Goal: Task Accomplishment & Management: Use online tool/utility

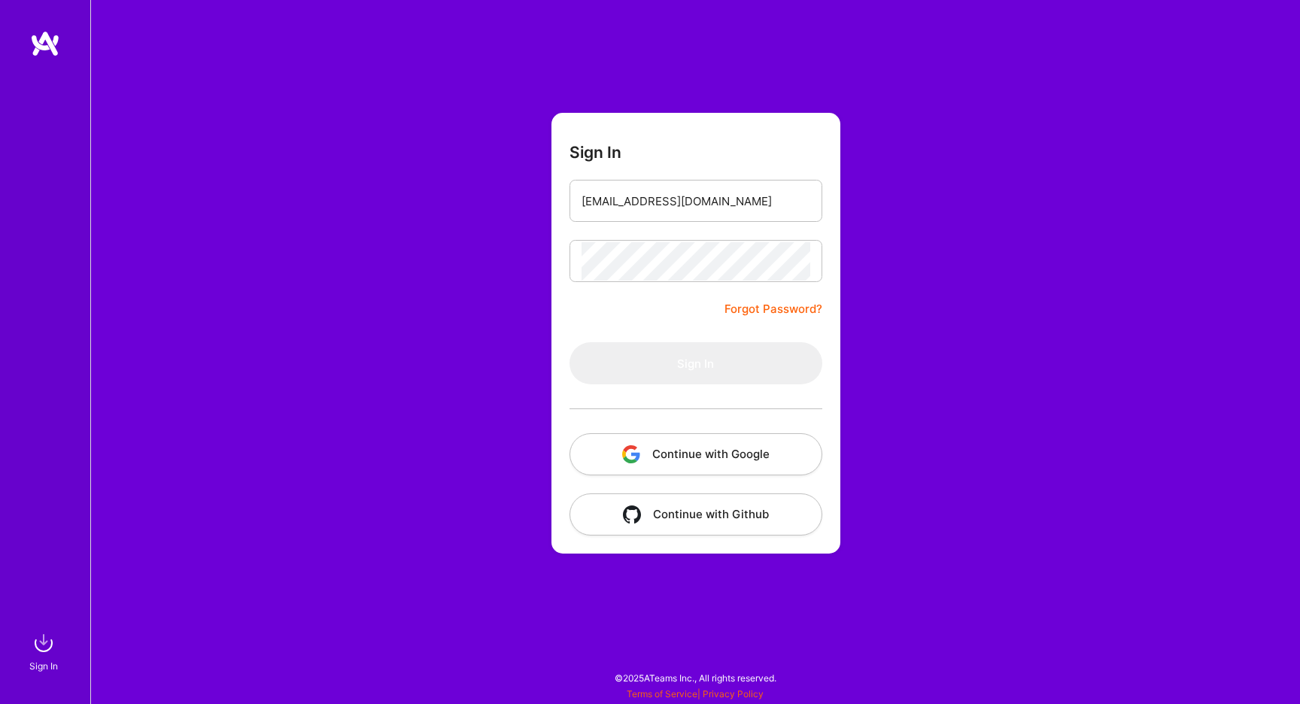
type input "[EMAIL_ADDRESS][DOMAIN_NAME]"
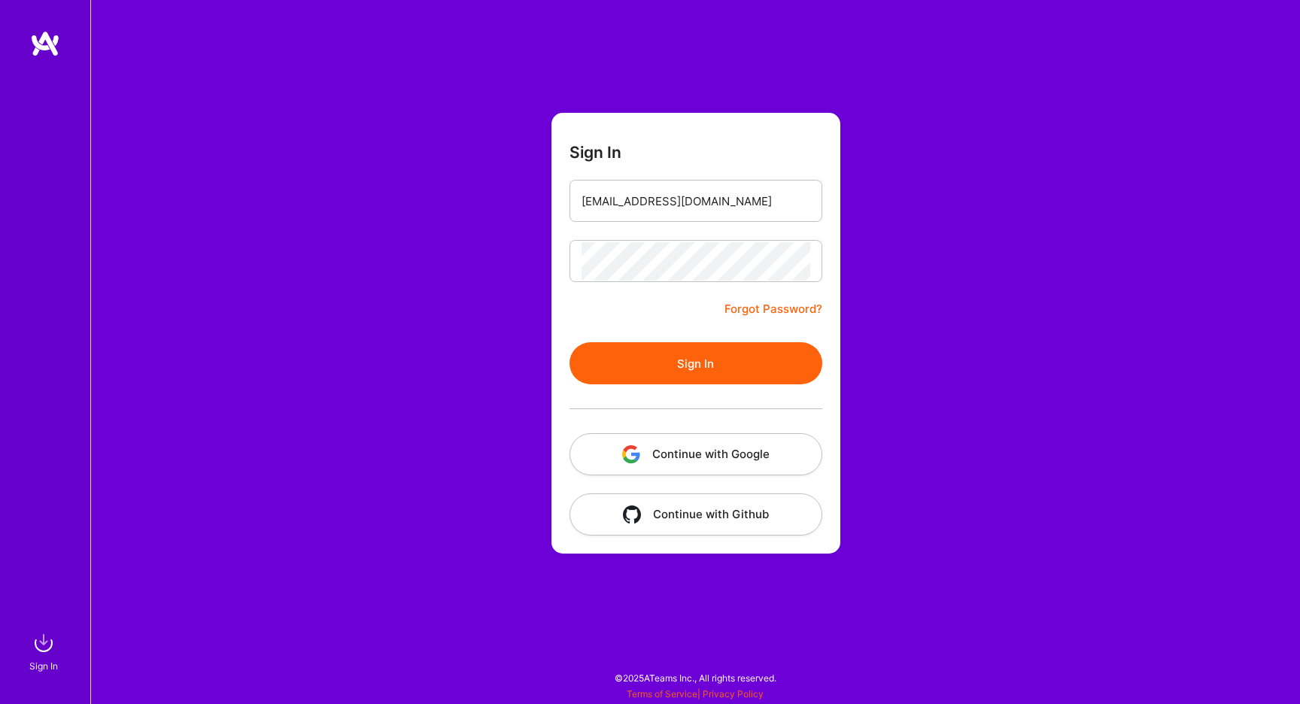
click at [666, 365] on button "Sign In" at bounding box center [696, 363] width 253 height 42
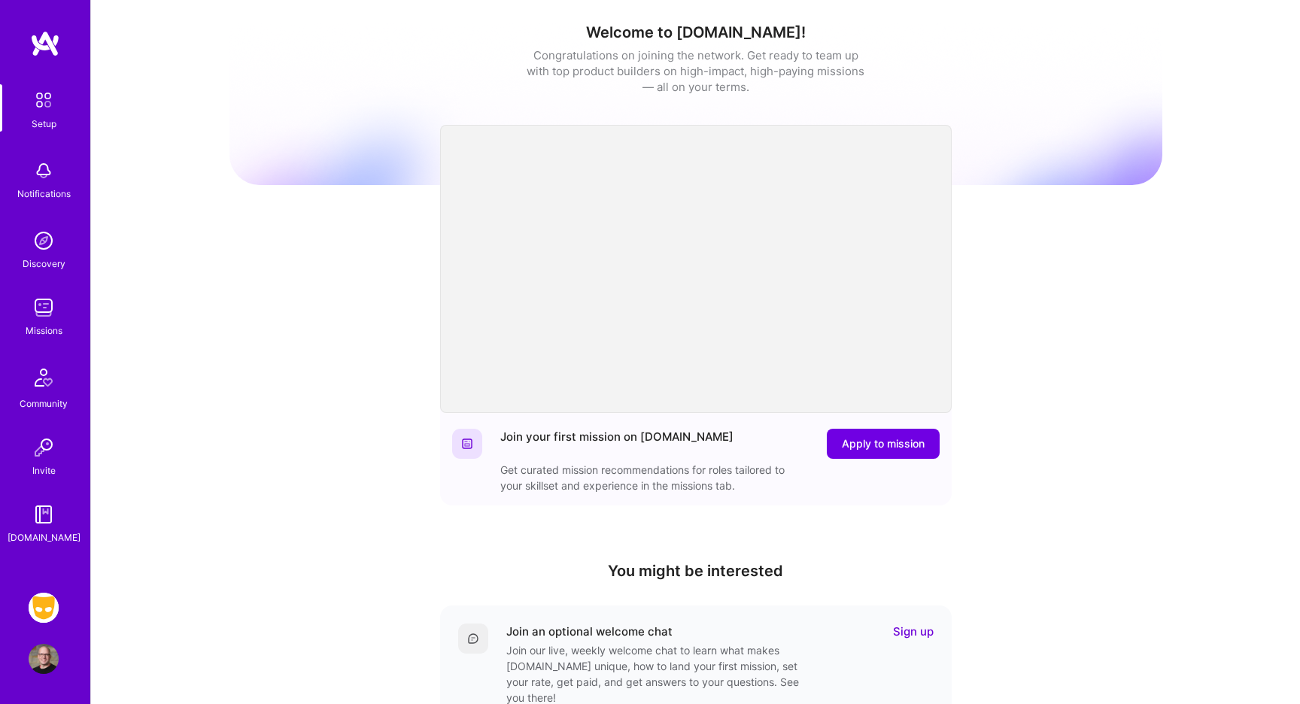
click at [53, 597] on img at bounding box center [44, 608] width 30 height 30
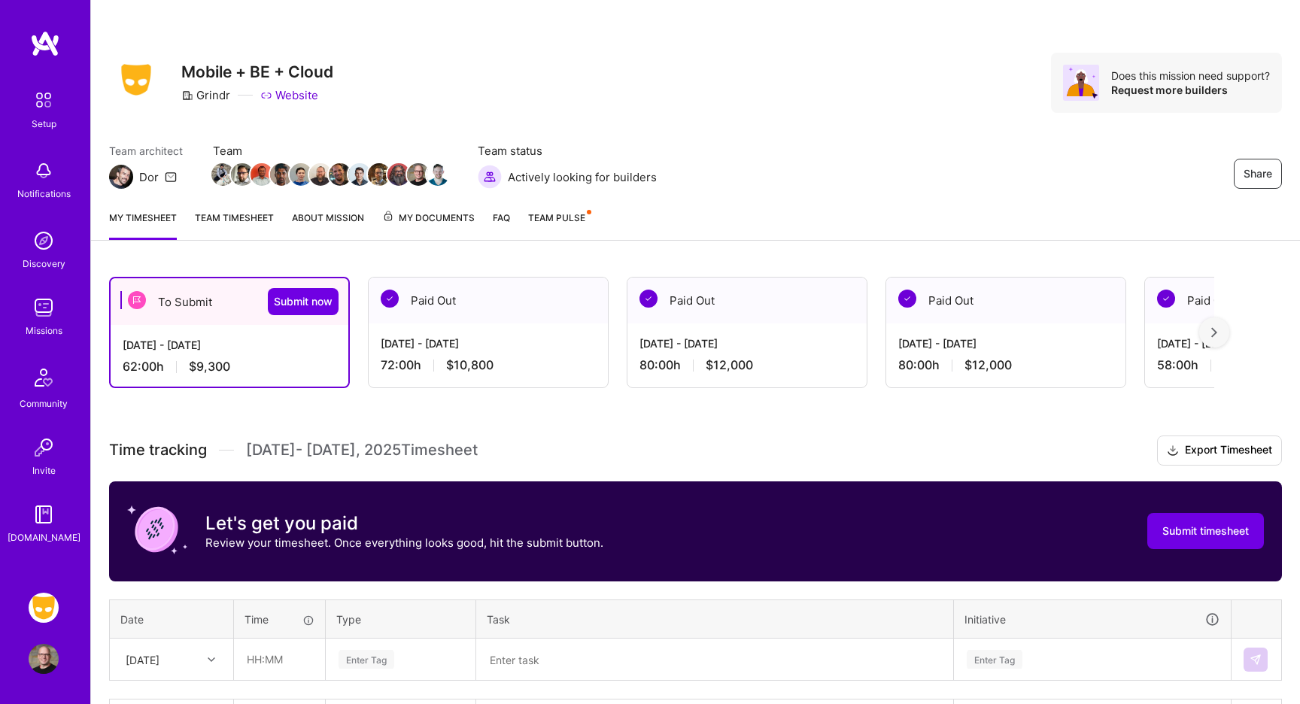
click at [193, 304] on div "To Submit Submit now" at bounding box center [230, 301] width 238 height 47
click at [229, 383] on div "[DATE] - [DATE] 62:00 h $9,300" at bounding box center [230, 356] width 238 height 62
click at [184, 315] on div "To Submit Submit now" at bounding box center [230, 301] width 238 height 47
click at [190, 351] on div "[DATE] - [DATE]" at bounding box center [230, 345] width 214 height 16
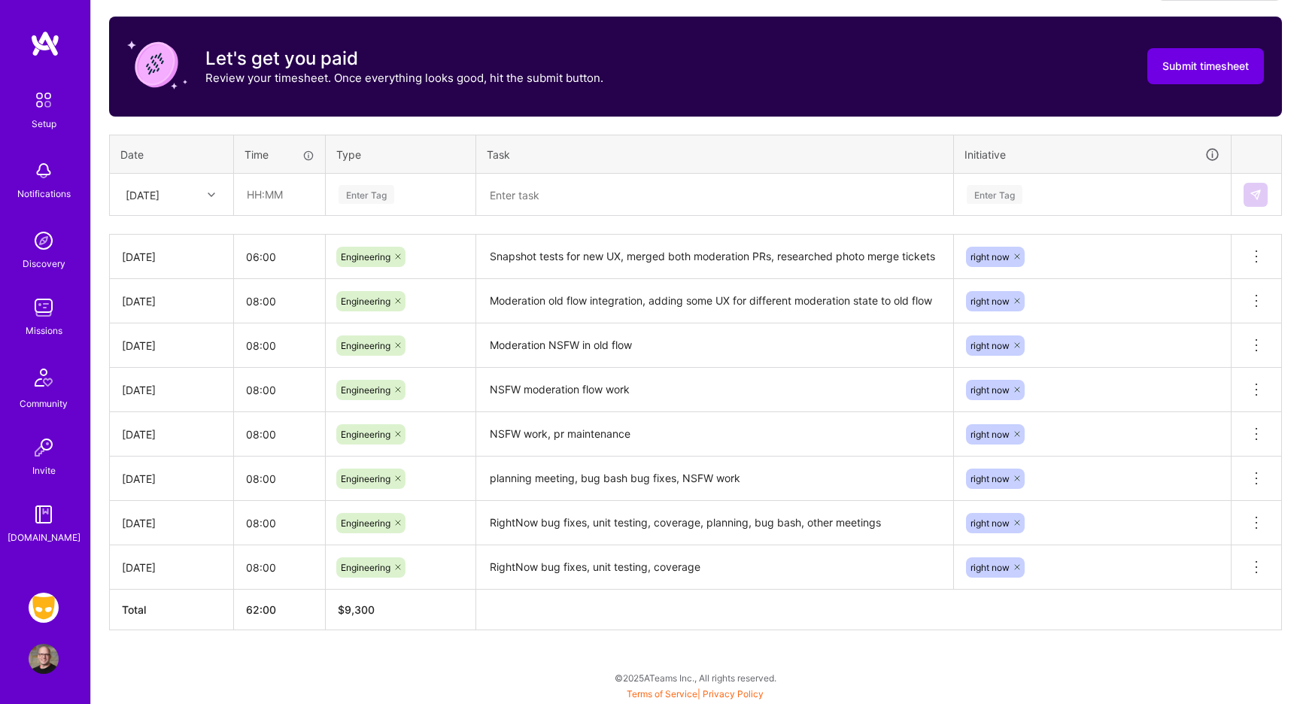
scroll to position [465, 0]
click at [217, 196] on div at bounding box center [213, 195] width 23 height 20
click at [164, 351] on div "[DATE]" at bounding box center [172, 346] width 122 height 28
click at [266, 196] on input "text" at bounding box center [280, 195] width 90 height 40
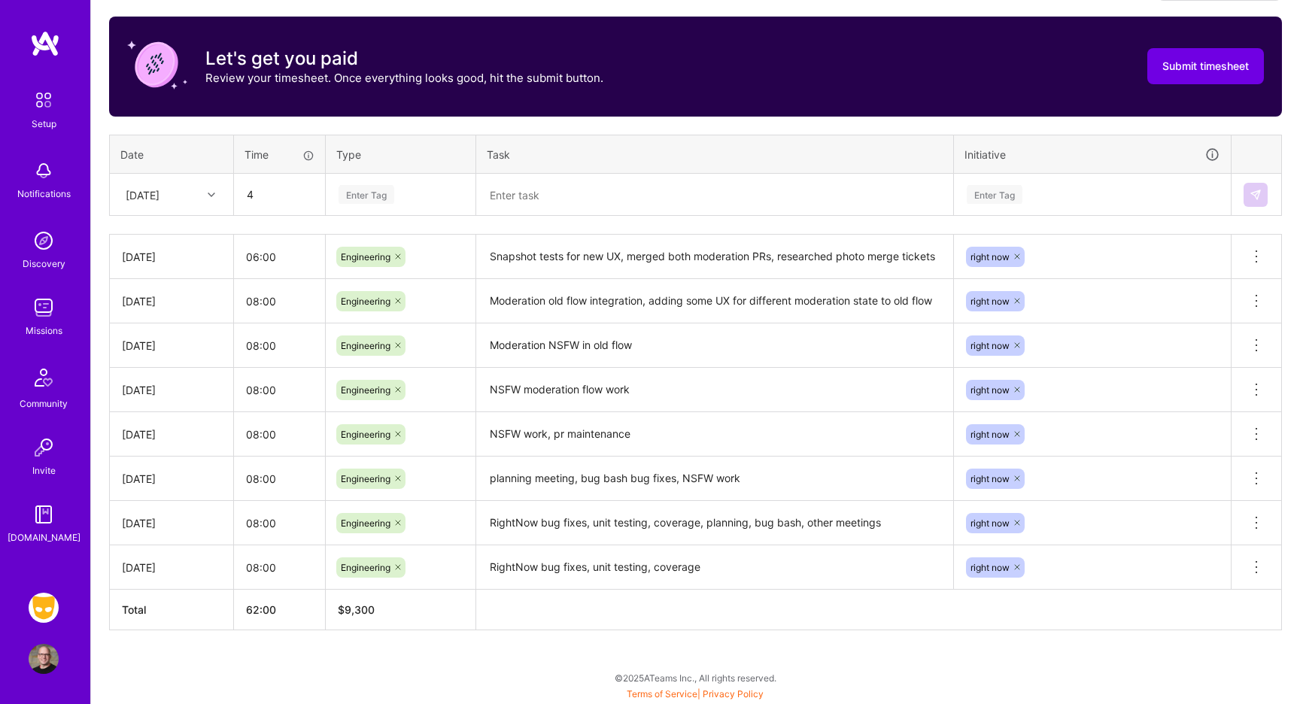
type input "04:00"
type input "Engineer"
click at [362, 244] on span "Engineering" at bounding box center [366, 244] width 65 height 20
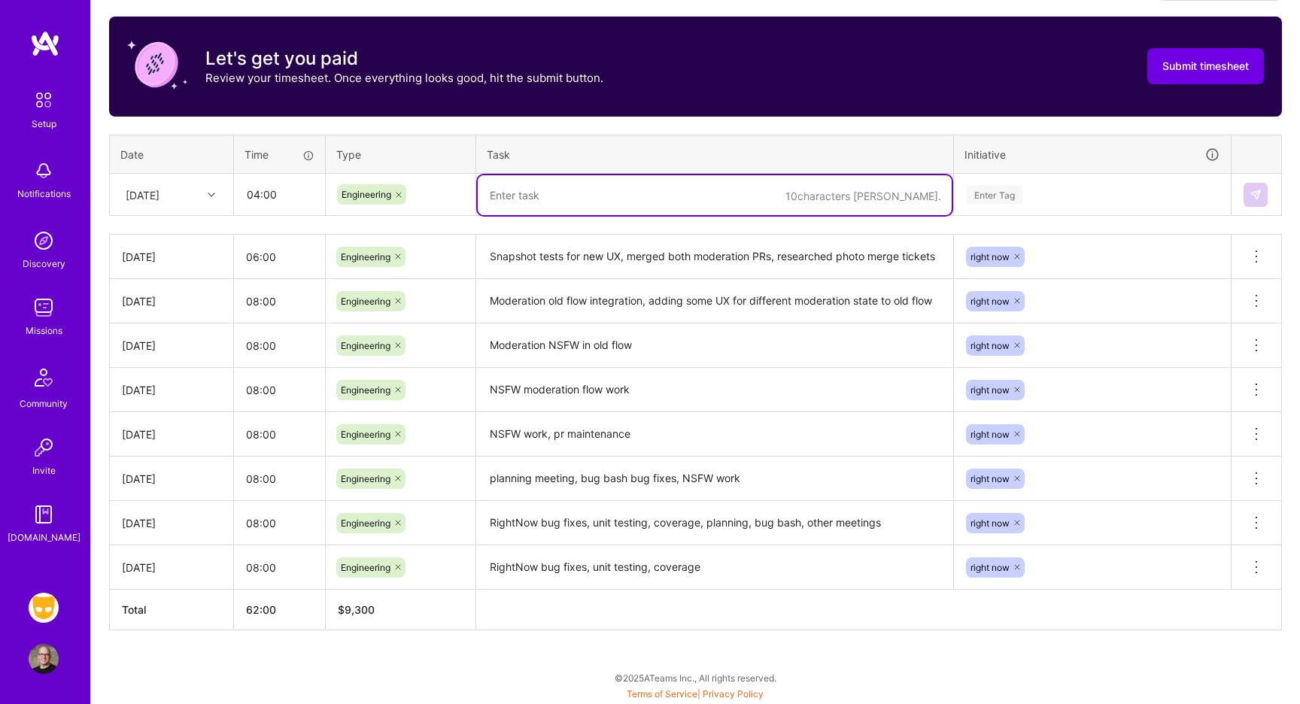
click at [509, 193] on textarea at bounding box center [715, 195] width 474 height 40
type textarea "C"
type textarea "Started work on photo merge redesign of session sheet"
click at [1102, 191] on div "Enter Tag" at bounding box center [1092, 194] width 254 height 19
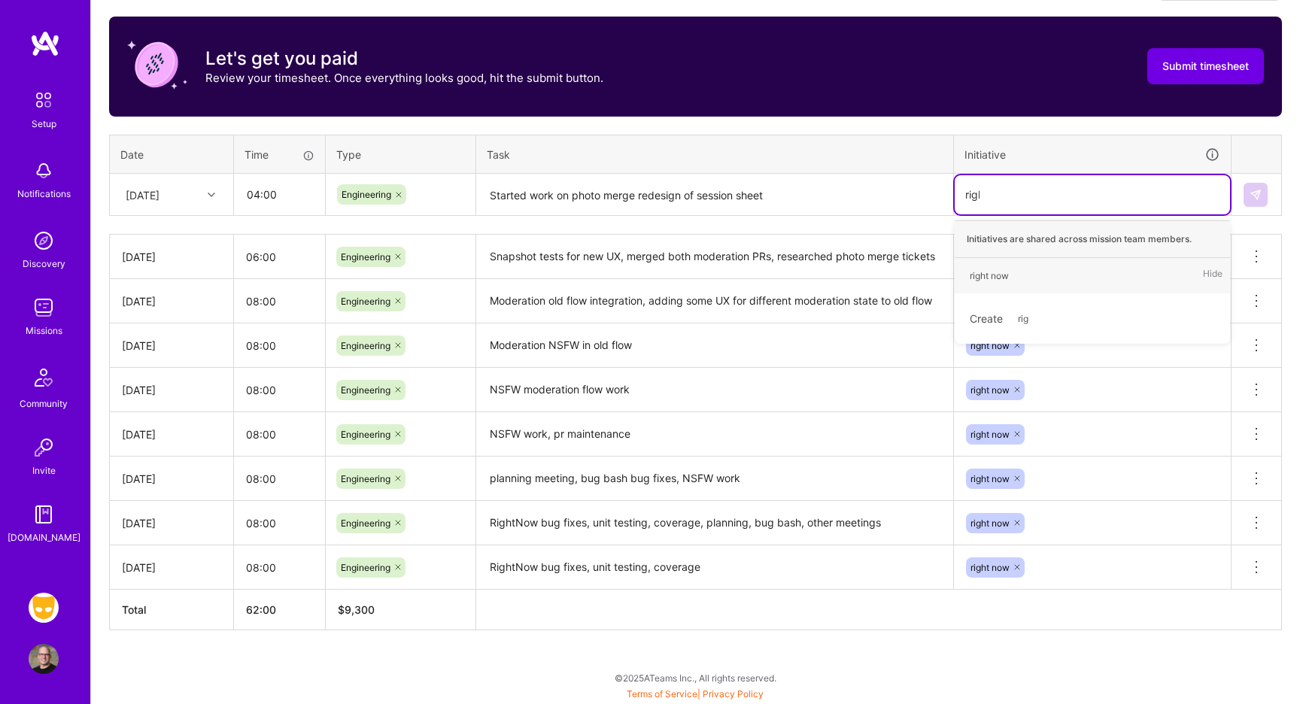
type input "right"
click at [1036, 271] on div "right now Hide" at bounding box center [1092, 275] width 275 height 35
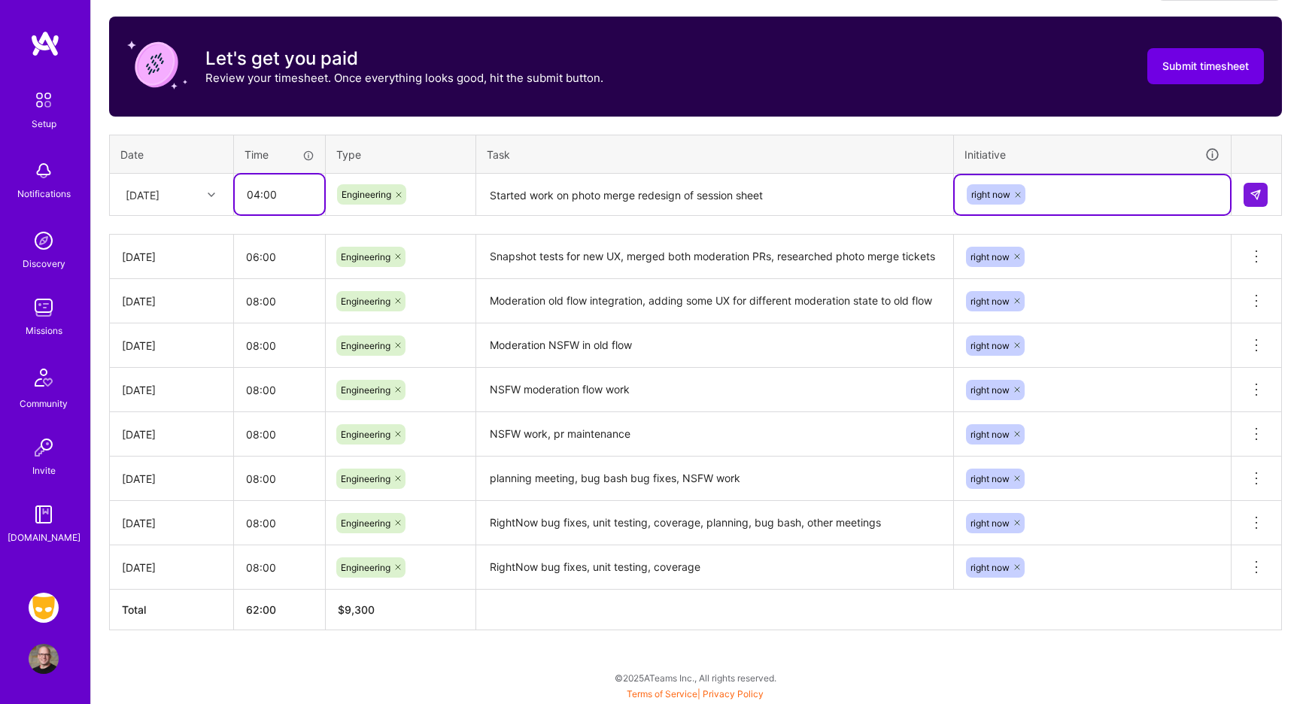
click at [259, 196] on input "04:00" at bounding box center [280, 195] width 90 height 40
type input "08:00"
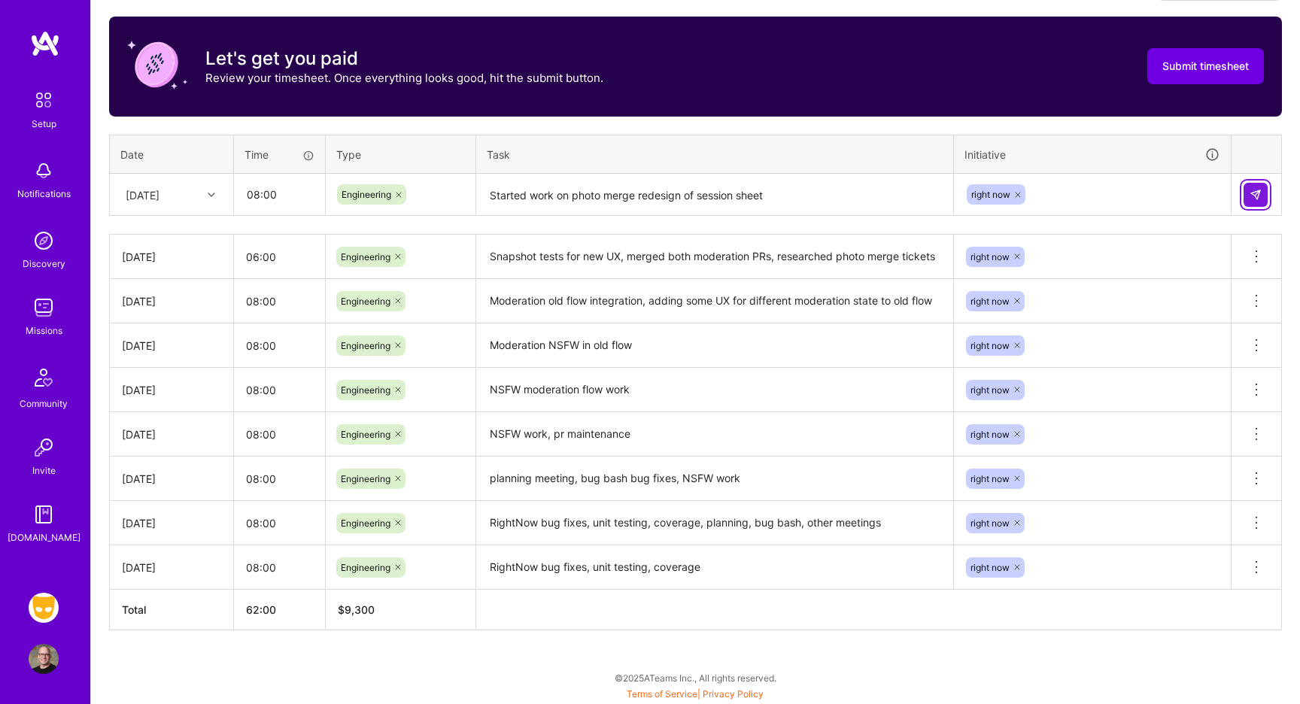
click at [1251, 199] on img at bounding box center [1256, 195] width 12 height 12
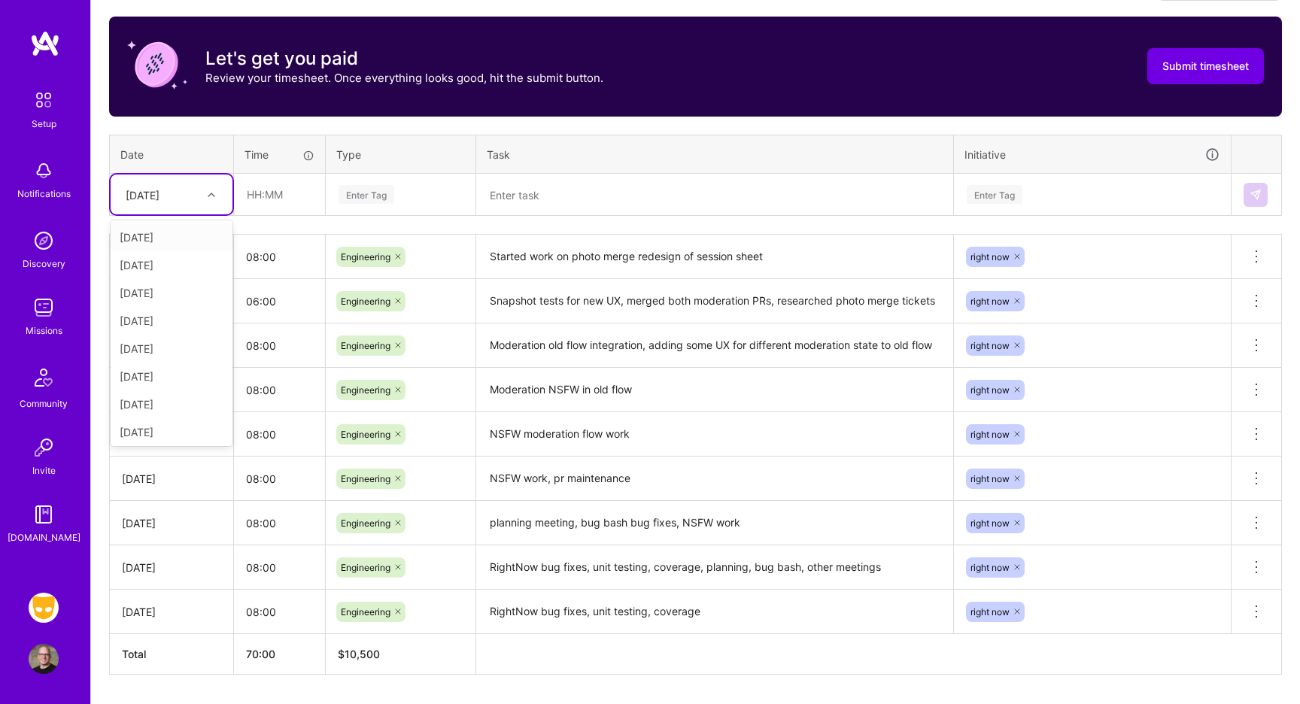
click at [216, 193] on div at bounding box center [213, 195] width 23 height 20
click at [178, 402] on div "[DATE]" at bounding box center [172, 402] width 122 height 28
click at [286, 208] on input "text" at bounding box center [280, 195] width 90 height 40
click at [208, 196] on icon at bounding box center [212, 195] width 8 height 8
click at [166, 427] on div "[DATE]" at bounding box center [172, 429] width 122 height 28
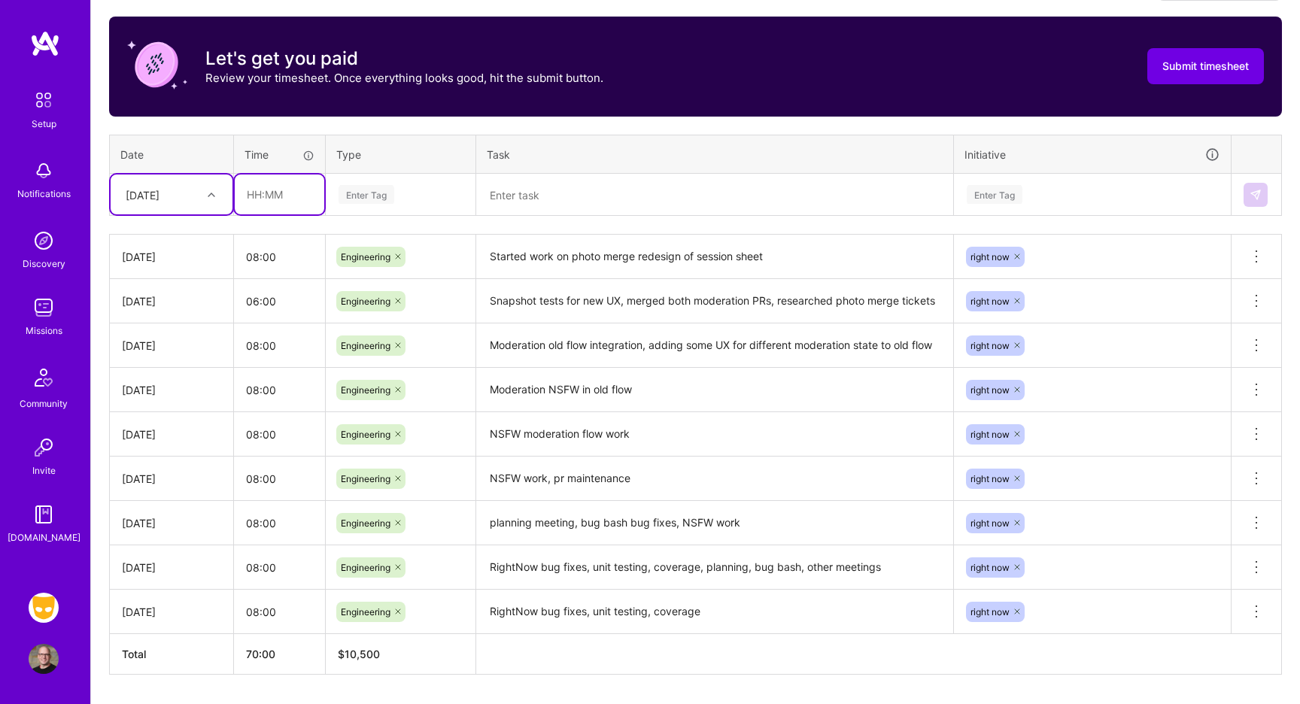
click at [271, 196] on input "text" at bounding box center [280, 195] width 90 height 40
type input "08:00"
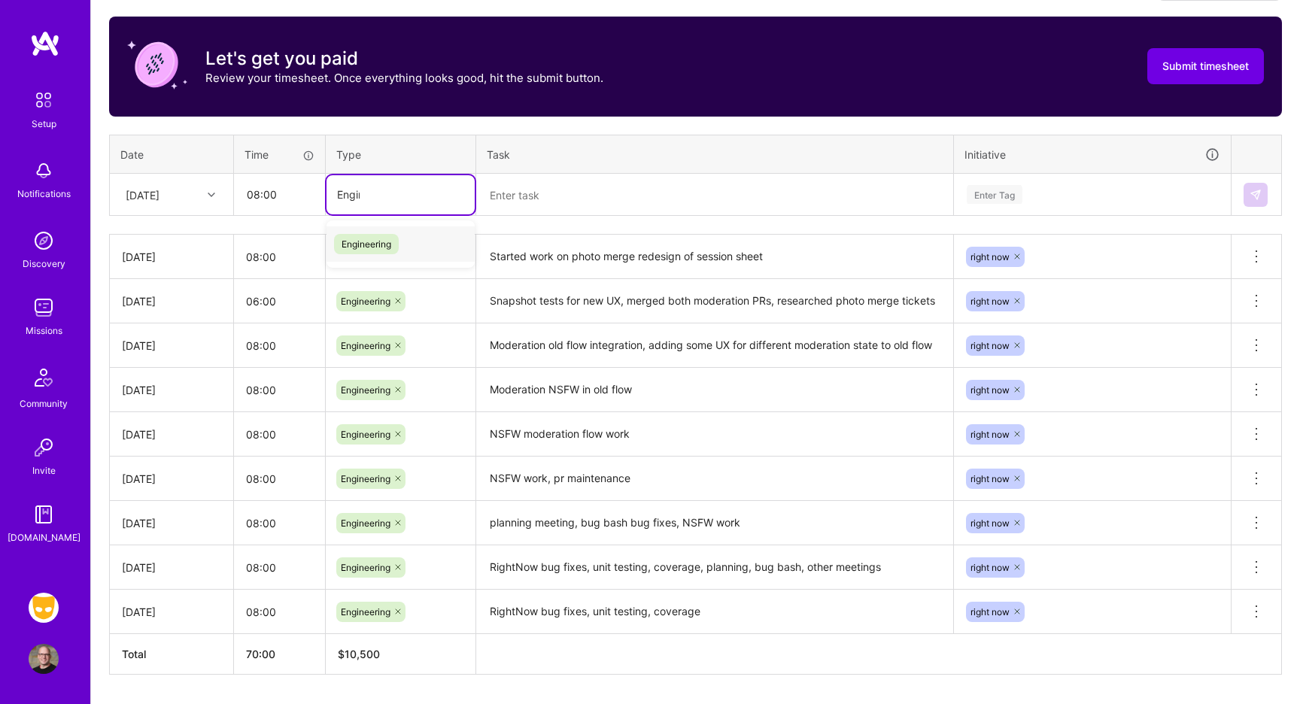
type input "Engine"
click at [352, 240] on span "Engineering" at bounding box center [366, 244] width 65 height 20
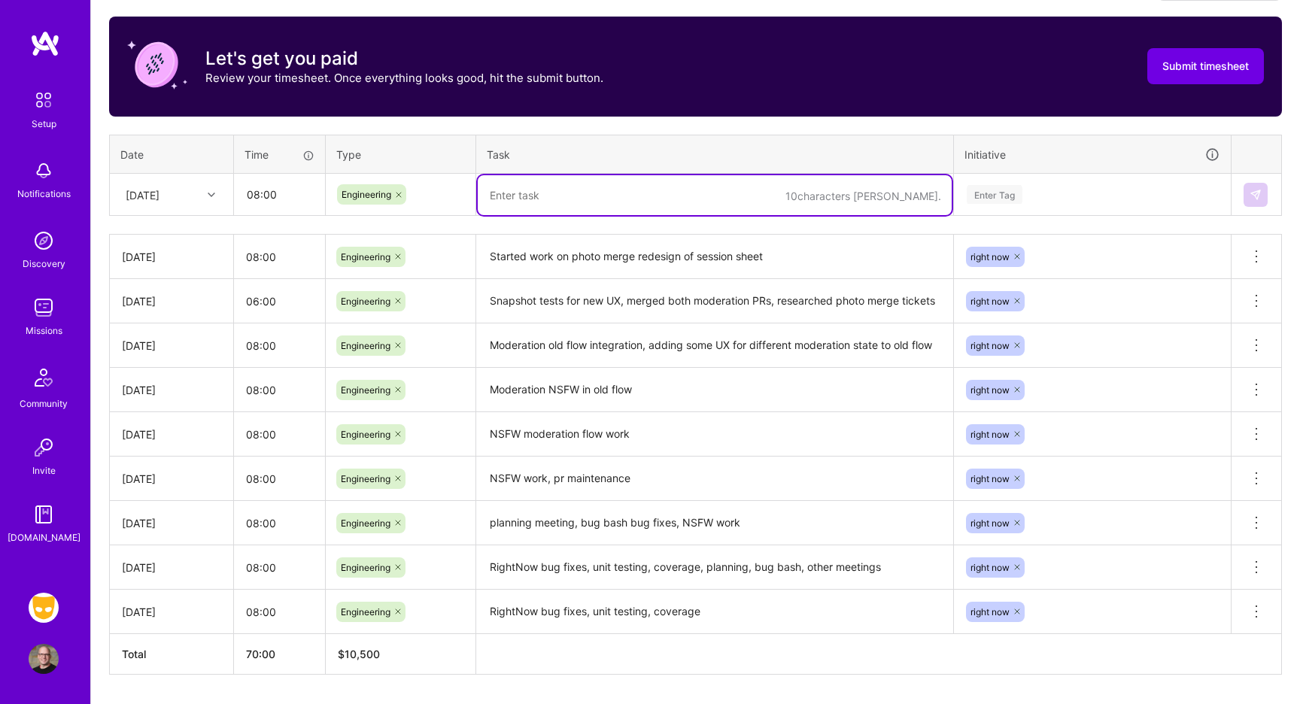
click at [532, 201] on textarea at bounding box center [715, 195] width 474 height 40
type textarea "Continued work on photo merge redisign of session sheet"
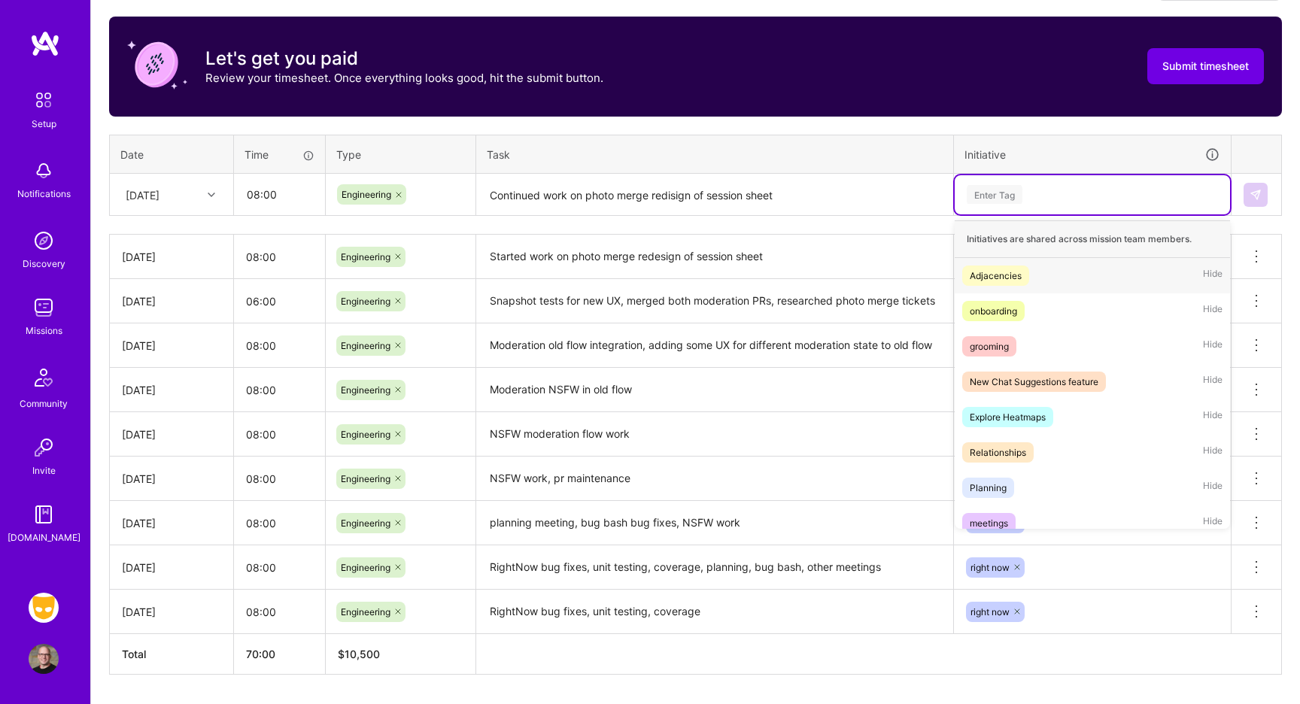
click at [1029, 195] on div "Enter Tag" at bounding box center [1092, 194] width 254 height 19
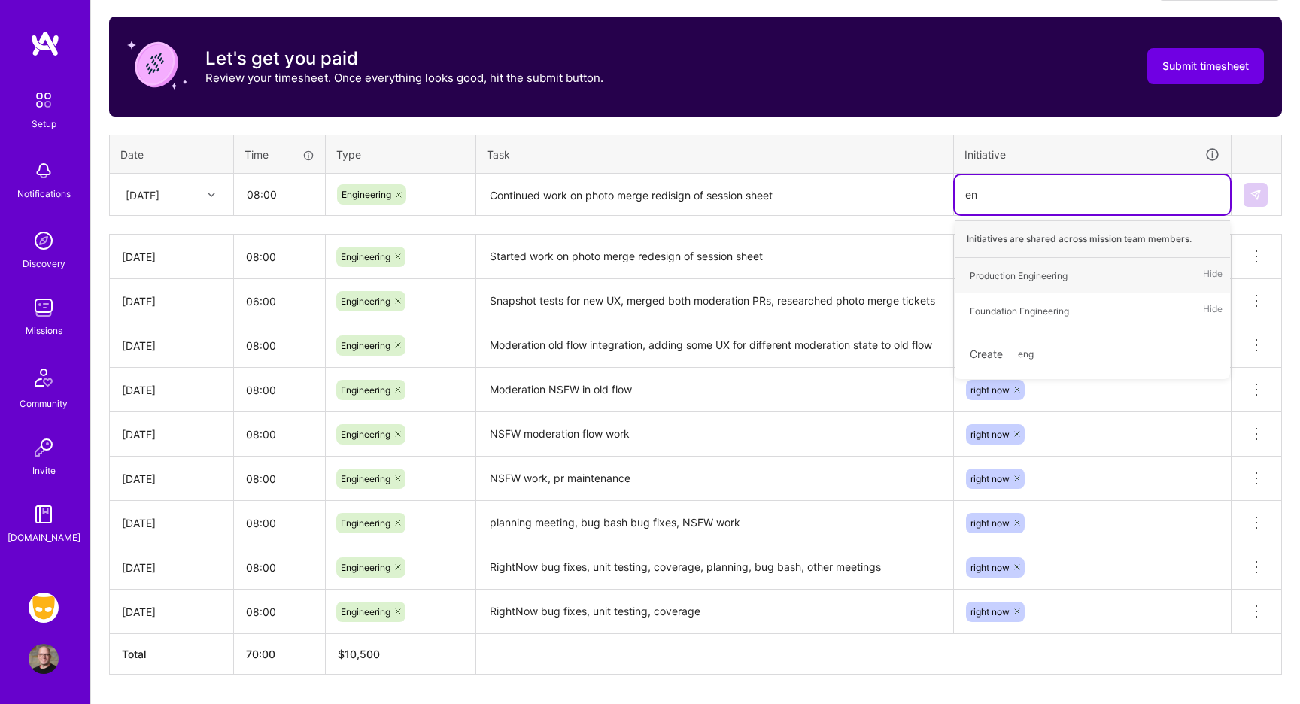
type input "e"
type input "right"
click at [995, 282] on div "right now" at bounding box center [989, 276] width 39 height 16
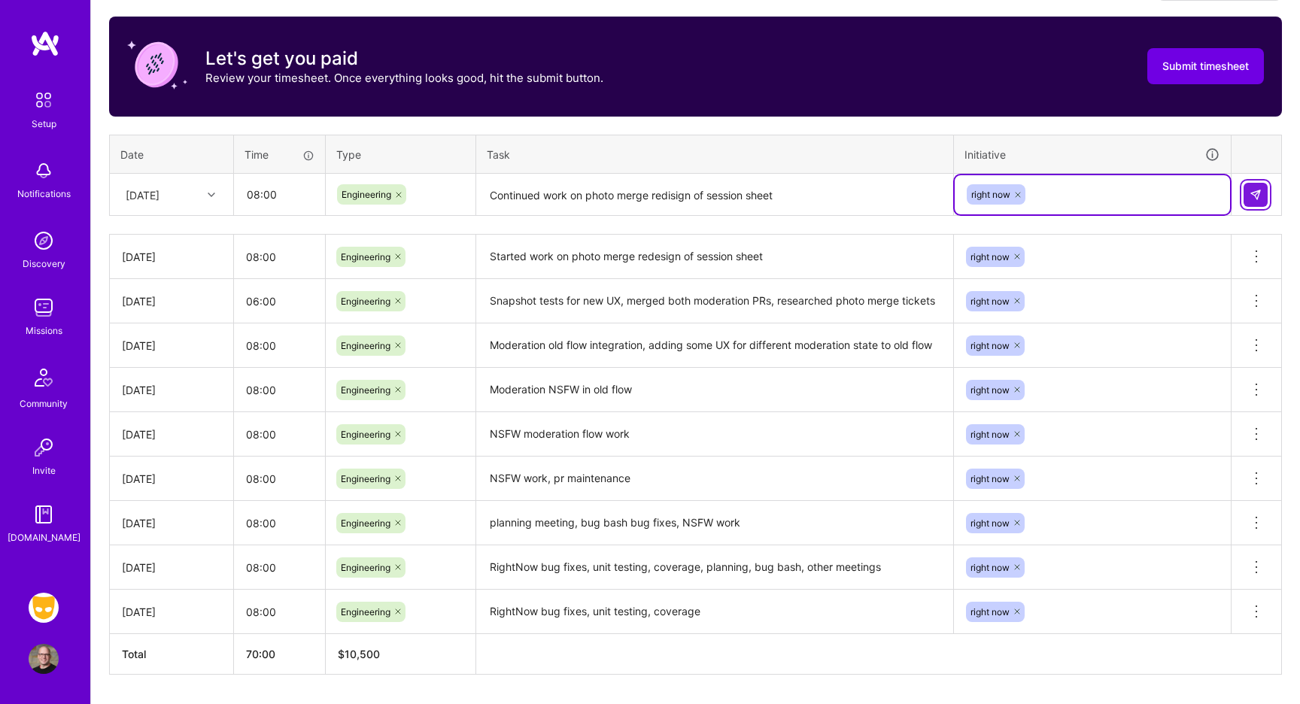
click at [1252, 196] on img at bounding box center [1256, 195] width 12 height 12
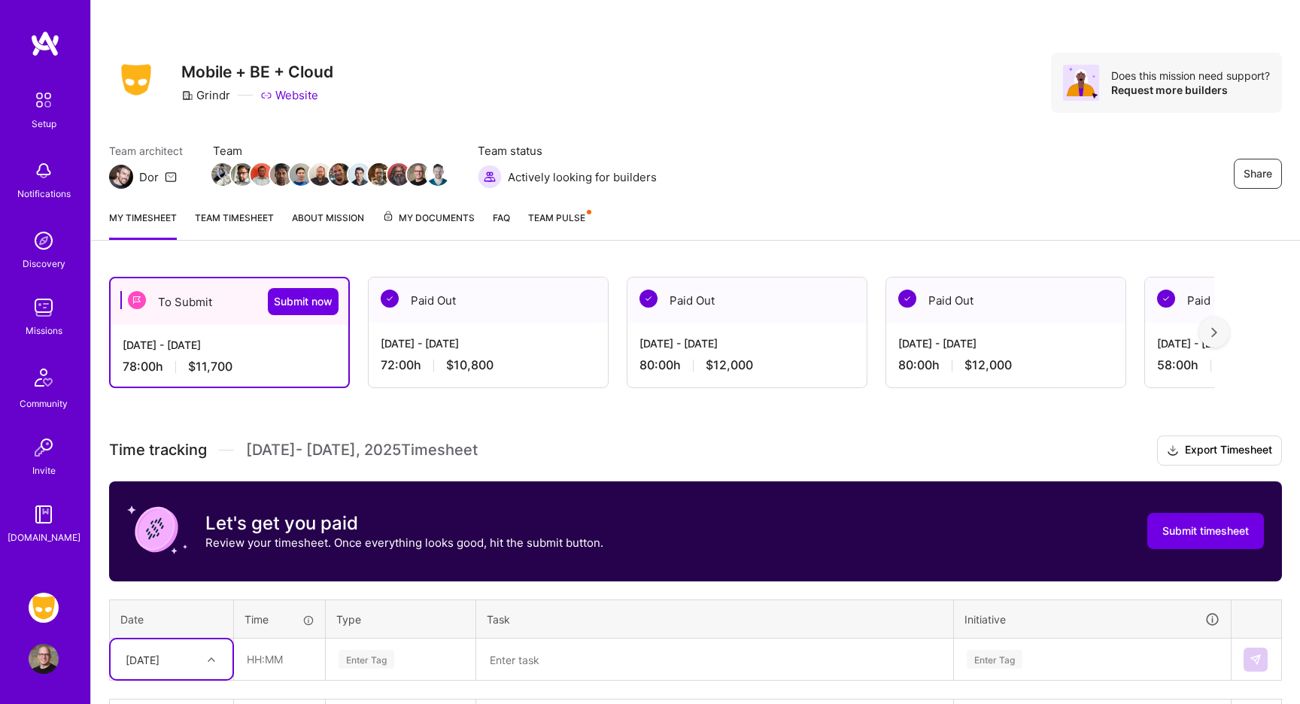
scroll to position [0, 0]
